Goal: Transaction & Acquisition: Purchase product/service

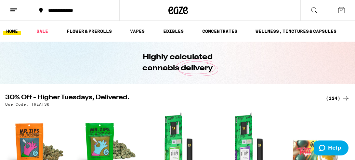
click at [335, 100] on div "(124)" at bounding box center [338, 98] width 24 height 8
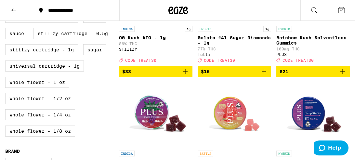
scroll to position [249, 0]
